Goal: Information Seeking & Learning: Learn about a topic

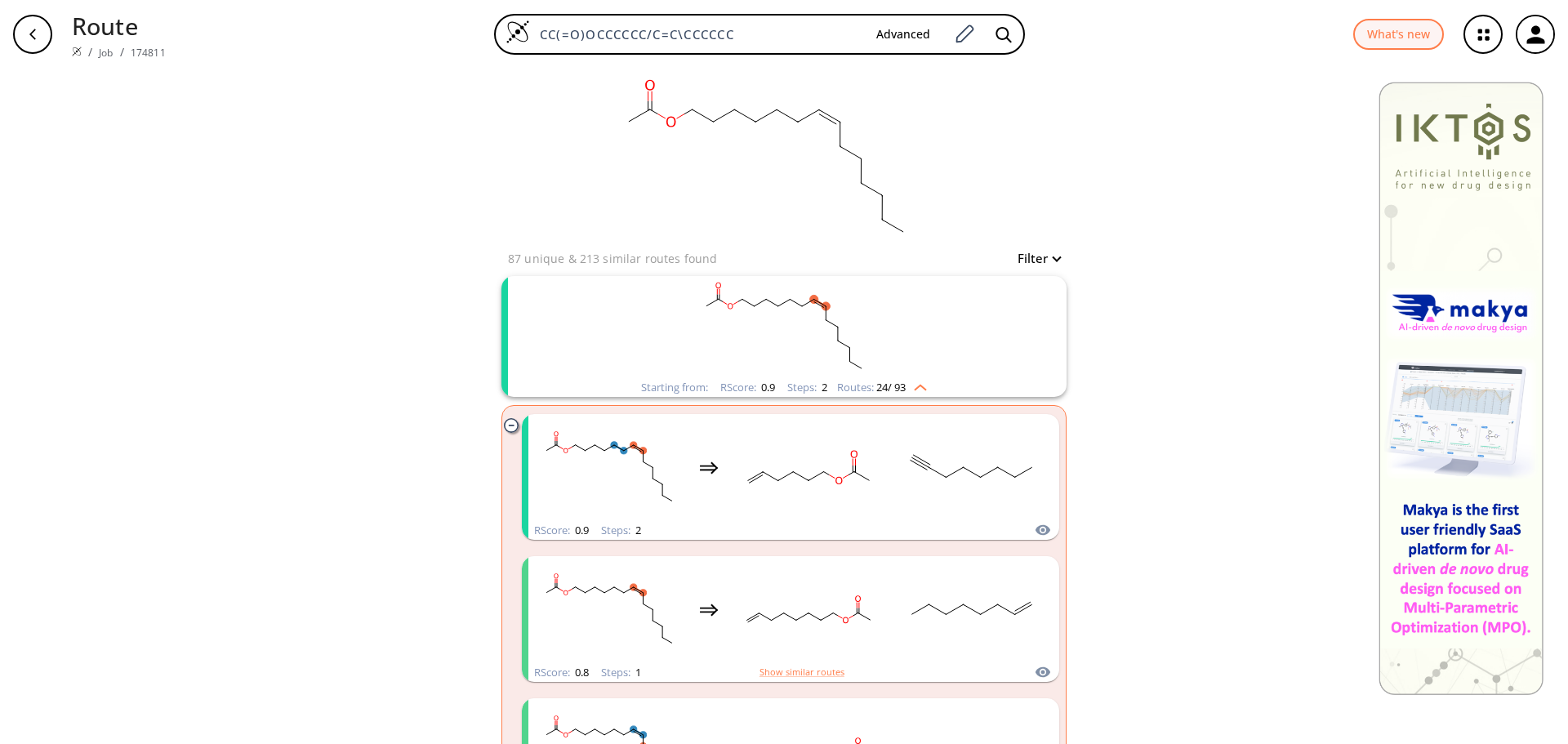
click at [1042, 255] on button "Filter" at bounding box center [1033, 258] width 52 height 12
click at [1037, 256] on div at bounding box center [784, 372] width 1568 height 744
click at [1038, 256] on button "Filter" at bounding box center [1033, 258] width 52 height 12
click at [1038, 256] on div at bounding box center [784, 372] width 1568 height 744
click at [895, 350] on rect "clusters" at bounding box center [784, 327] width 425 height 102
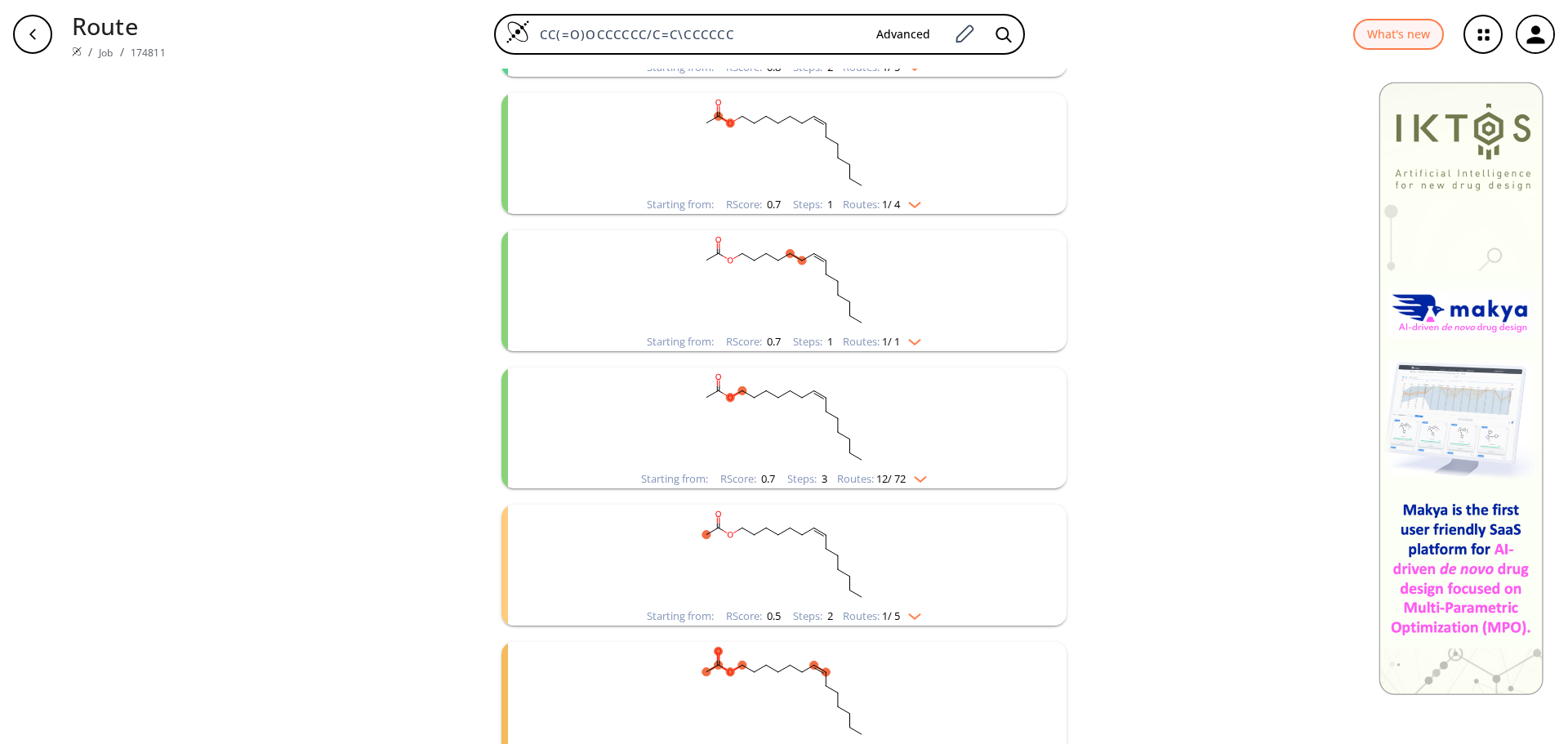
scroll to position [1469, 0]
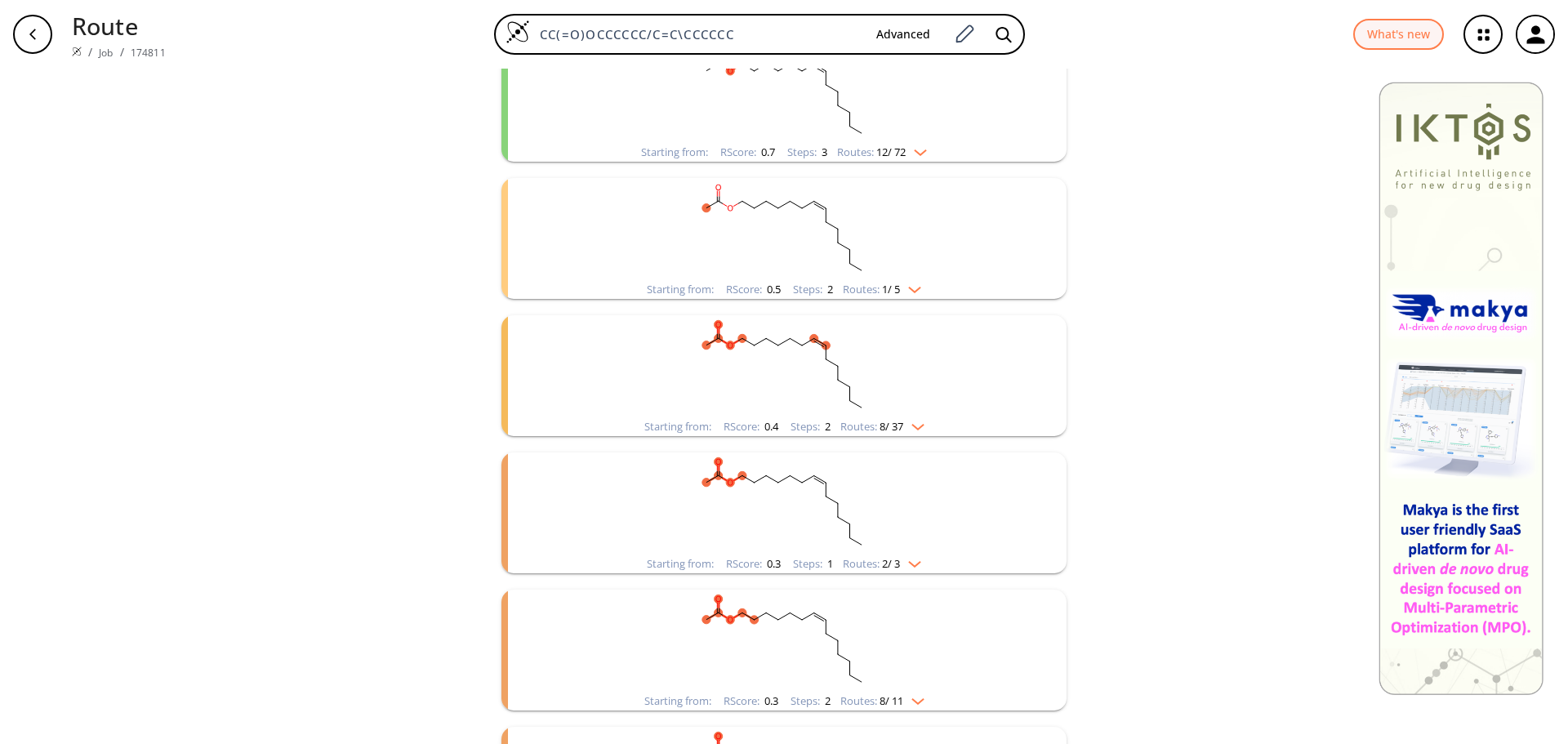
click at [905, 347] on rect "clusters" at bounding box center [784, 366] width 425 height 102
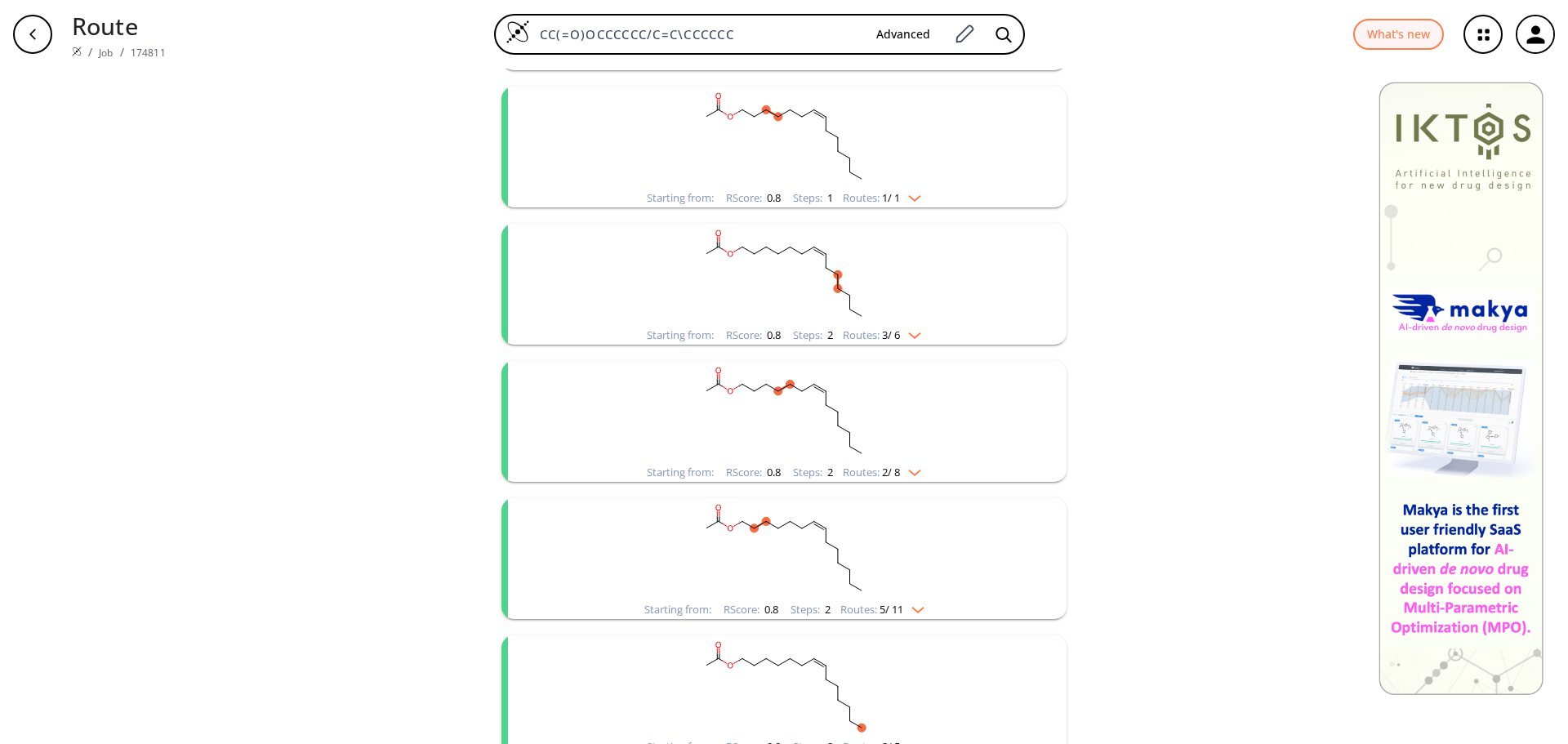
scroll to position [0, 0]
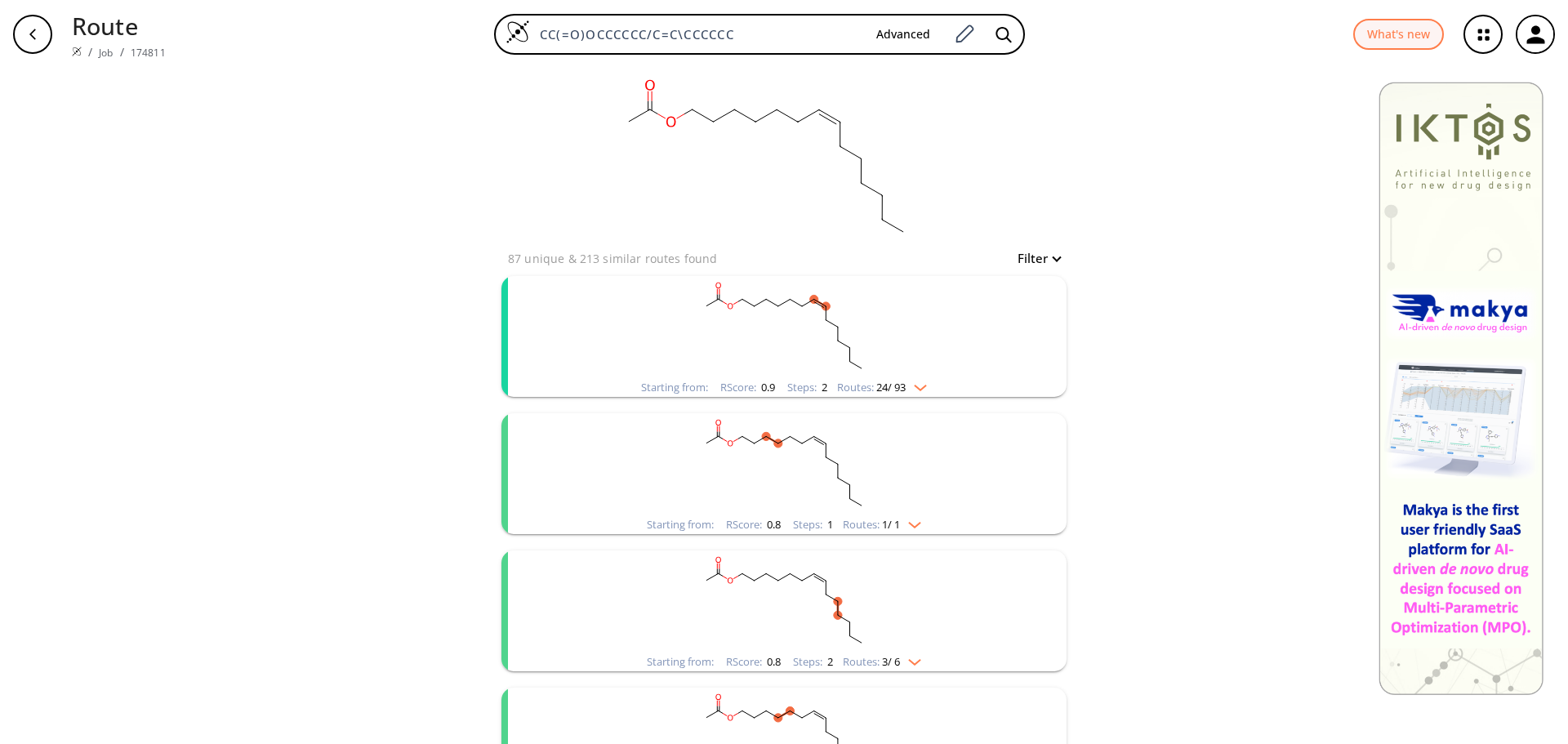
click at [887, 333] on rect "clusters" at bounding box center [784, 327] width 425 height 102
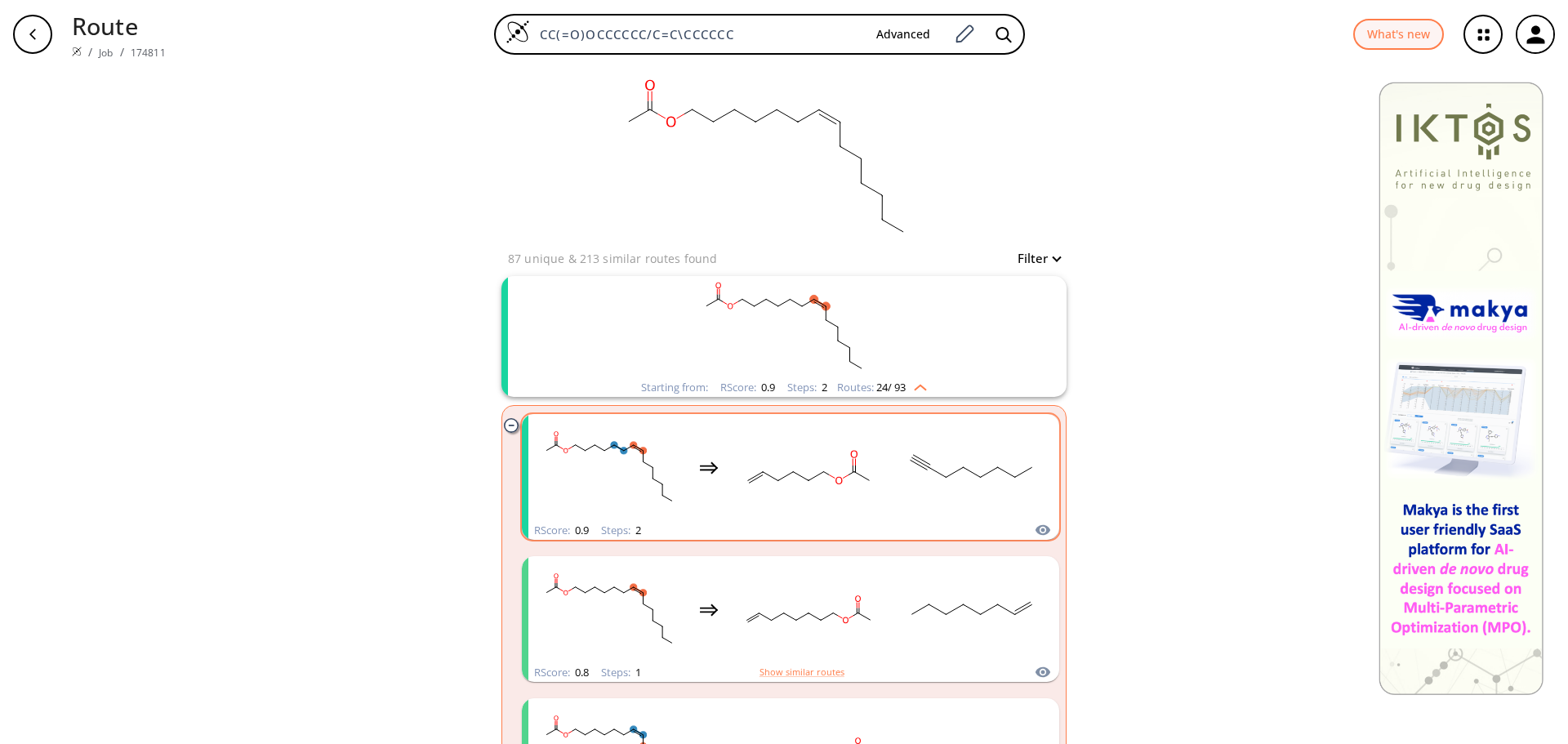
click at [937, 439] on rect "clusters" at bounding box center [972, 467] width 147 height 102
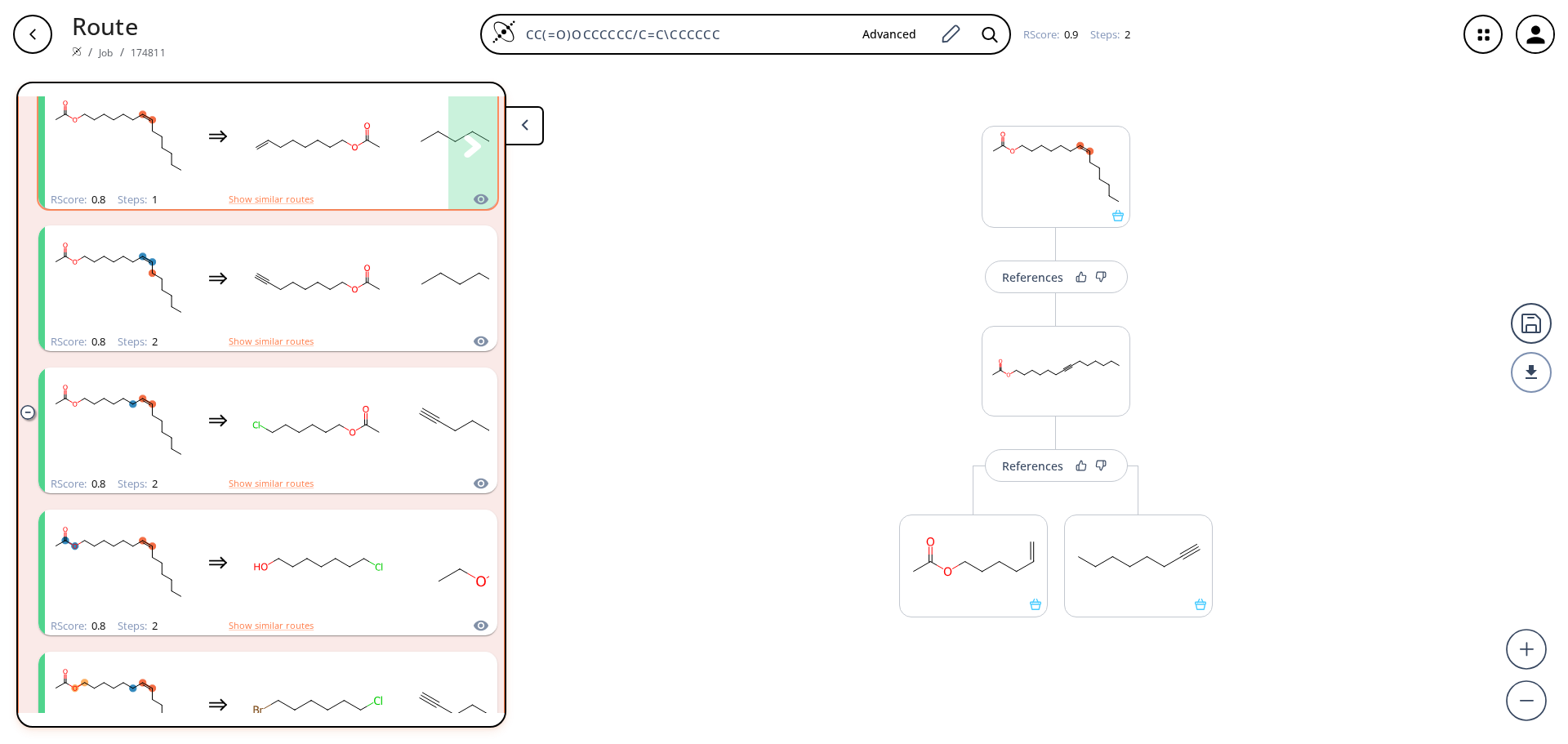
scroll to position [446, 0]
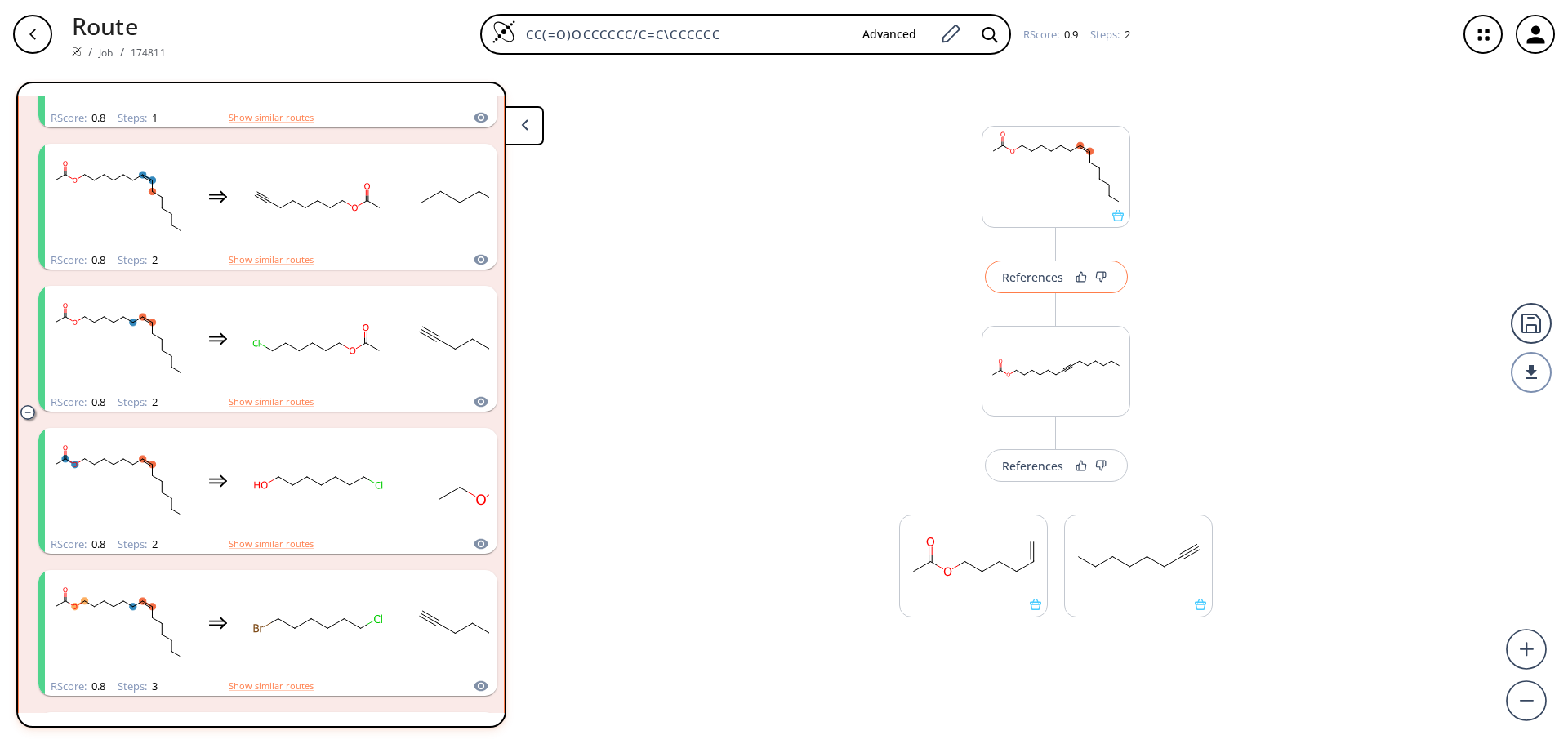
click at [1041, 291] on button "References" at bounding box center [1056, 277] width 143 height 32
